Goal: Task Accomplishment & Management: Use online tool/utility

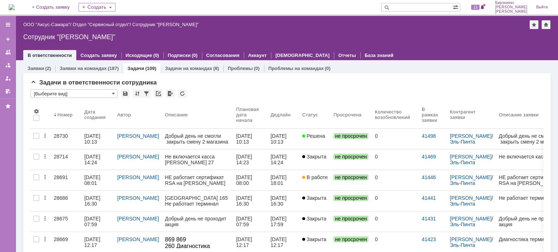
click at [93, 179] on div "[DATE] 08:01" at bounding box center [92, 181] width 17 height 12
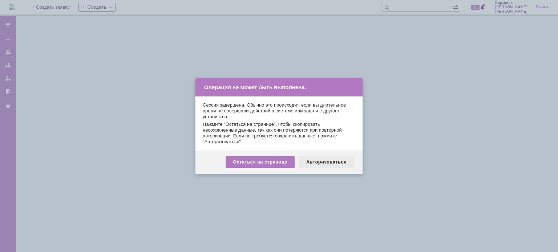
click at [314, 162] on div "Авторизоваться" at bounding box center [326, 163] width 55 height 12
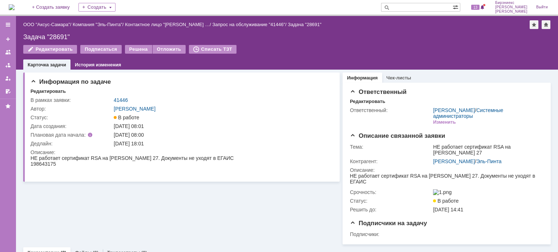
click at [13, 7] on img at bounding box center [12, 7] width 6 height 6
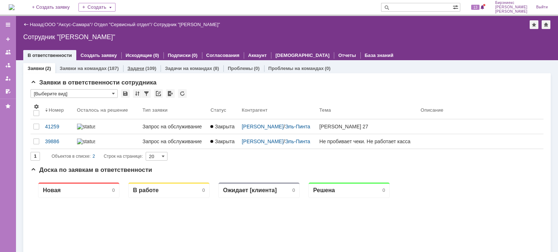
click at [139, 70] on link "Задачи" at bounding box center [136, 68] width 17 height 5
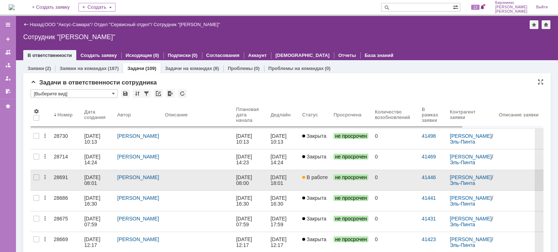
scroll to position [36, 0]
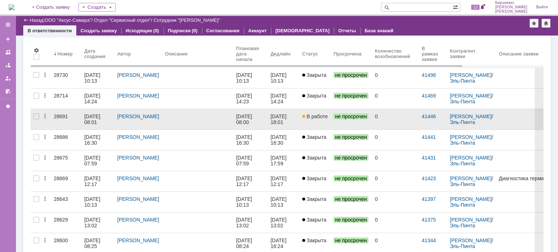
click at [98, 115] on div "[DATE] 08:01" at bounding box center [92, 120] width 17 height 12
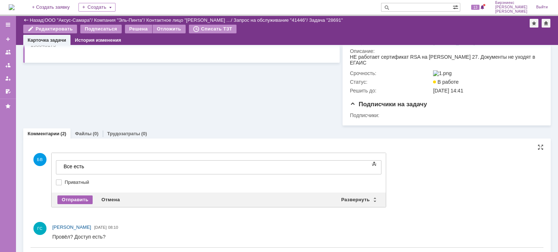
click at [77, 200] on div "Отправить" at bounding box center [74, 200] width 35 height 9
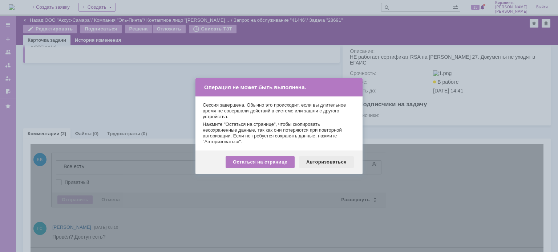
click at [310, 163] on div "Авторизоваться" at bounding box center [326, 163] width 55 height 12
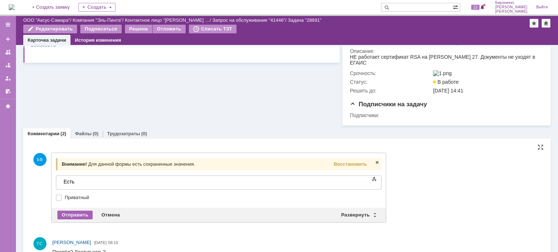
click at [78, 215] on div "Отправить" at bounding box center [74, 215] width 35 height 9
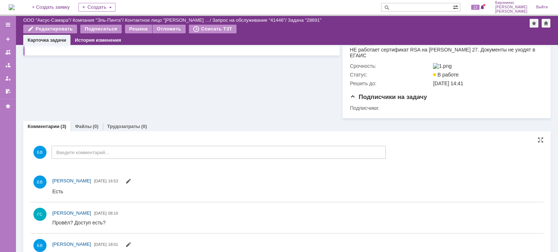
scroll to position [90, 0]
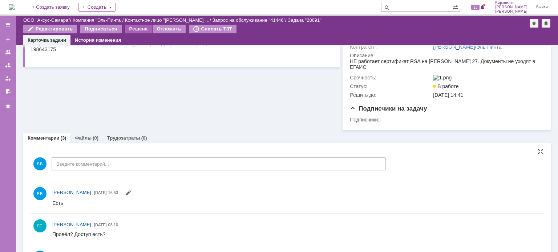
click at [139, 32] on div "Решена" at bounding box center [138, 29] width 27 height 9
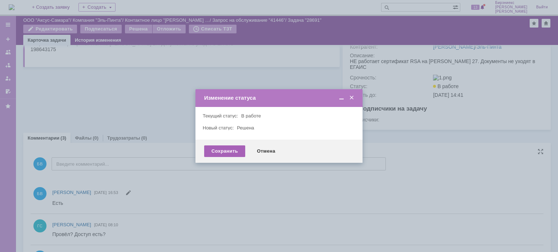
click at [225, 152] on div "Сохранить" at bounding box center [224, 152] width 41 height 12
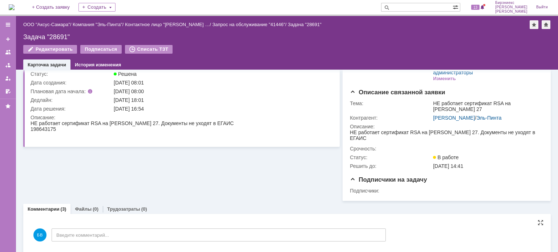
scroll to position [0, 0]
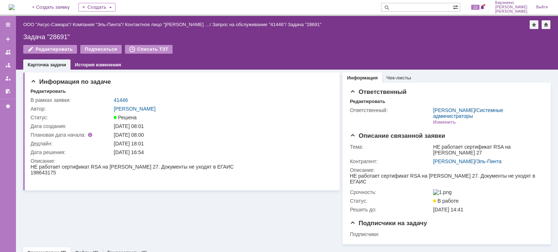
click at [15, 9] on img at bounding box center [12, 7] width 6 height 6
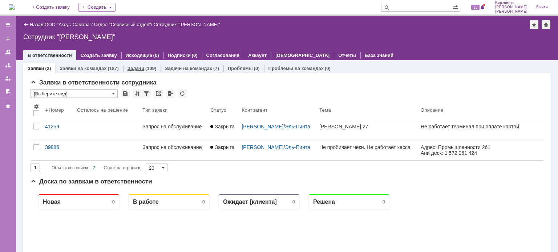
click at [147, 67] on div "(109)" at bounding box center [150, 68] width 11 height 5
